Goal: Task Accomplishment & Management: Manage account settings

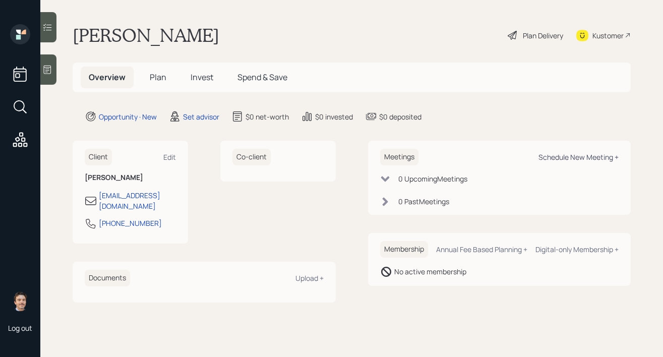
click at [592, 156] on div "Schedule New Meeting +" at bounding box center [578, 157] width 80 height 10
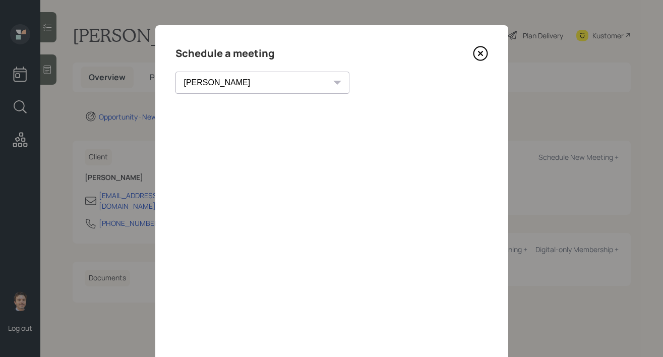
click at [224, 82] on select "[PERSON_NAME] [PERSON_NAME] [PERSON_NAME] [PERSON_NAME] [PERSON_NAME] [PERSON_N…" at bounding box center [262, 83] width 174 height 22
select select "8b79112e-3cfb-44f9-89e7-15267fe946c1"
click at [175, 72] on select "[PERSON_NAME] [PERSON_NAME] [PERSON_NAME] [PERSON_NAME] [PERSON_NAME] [PERSON_N…" at bounding box center [262, 83] width 174 height 22
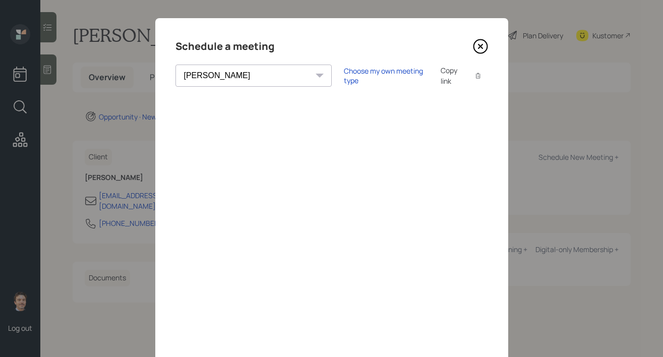
scroll to position [8, 0]
click at [478, 47] on icon at bounding box center [480, 46] width 4 height 4
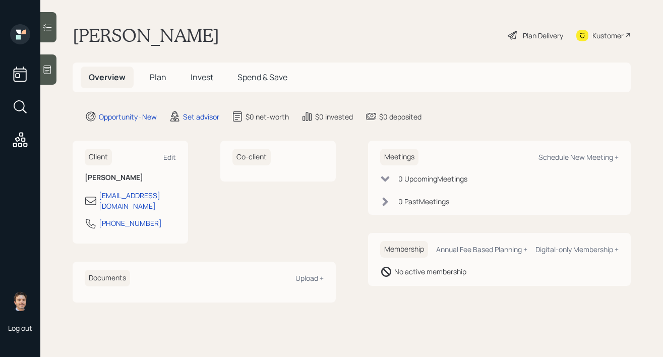
click at [50, 78] on div at bounding box center [48, 69] width 16 height 30
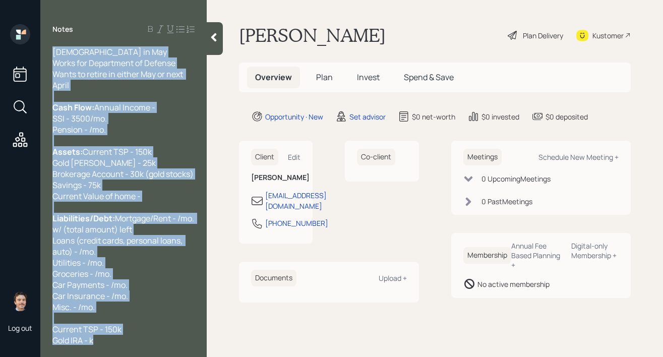
drag, startPoint x: 112, startPoint y: 341, endPoint x: 22, endPoint y: -22, distance: 374.0
click at [22, 0] on html "Log out Notes [DEMOGRAPHIC_DATA] in May Works for Department of Defense Wants t…" at bounding box center [331, 178] width 663 height 357
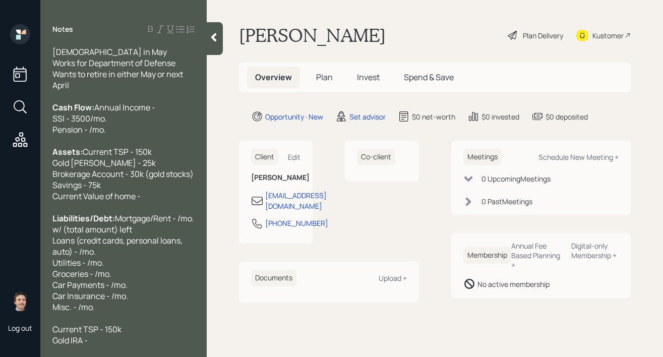
drag, startPoint x: 96, startPoint y: 339, endPoint x: 83, endPoint y: 23, distance: 316.3
click at [83, 23] on div "Notes [DEMOGRAPHIC_DATA] in May Works for Department of Defense Wants to retire…" at bounding box center [123, 178] width 166 height 357
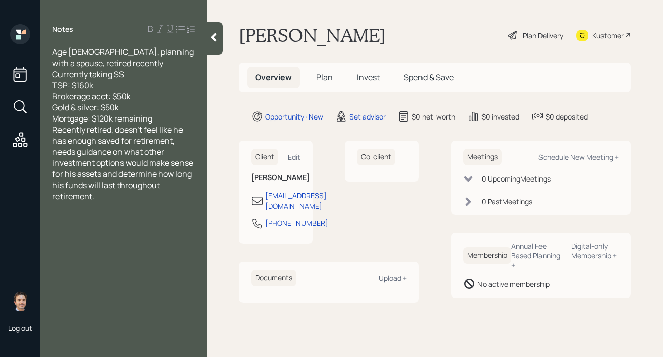
click at [162, 119] on div "Mortgage: $120k remaining" at bounding box center [123, 118] width 142 height 11
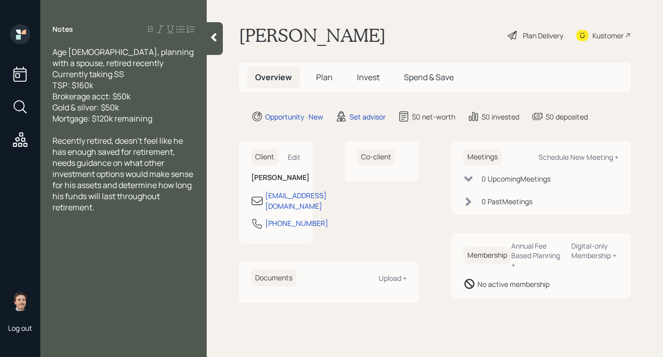
click at [213, 26] on div at bounding box center [215, 38] width 16 height 33
